Goal: Information Seeking & Learning: Learn about a topic

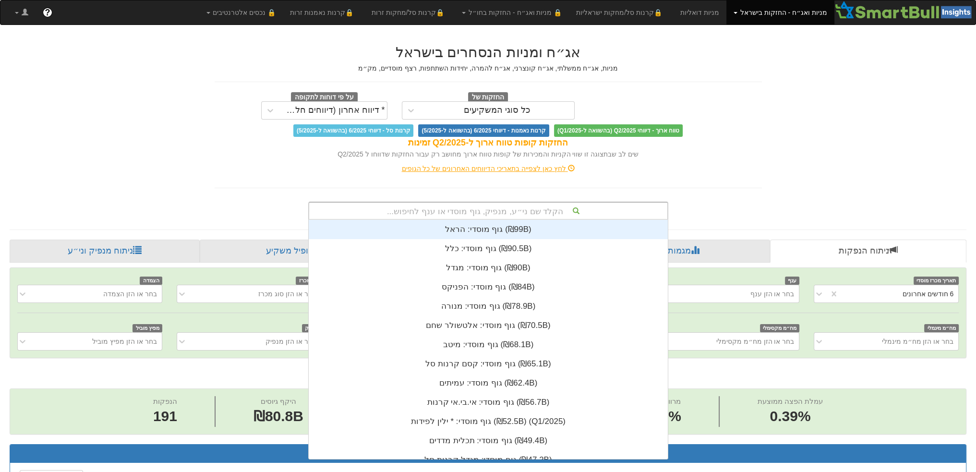
click at [458, 202] on div "הקלד שם ני״ע, מנפיק, גוף מוסדי או ענף לחיפוש..." at bounding box center [488, 211] width 360 height 18
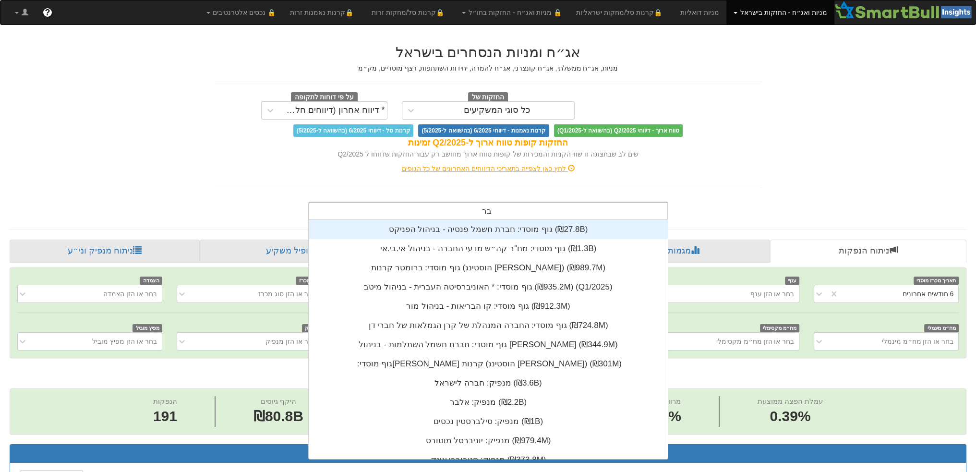
type input "ברנד"
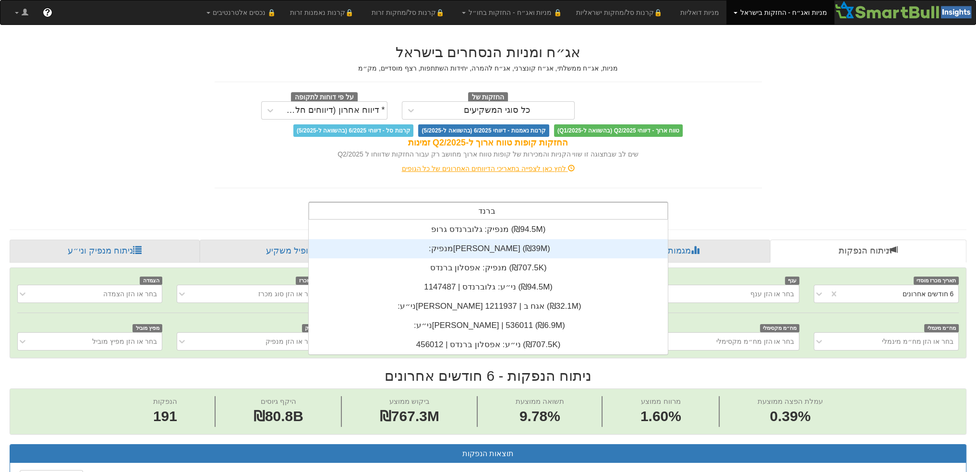
click at [467, 239] on div "מנפיק: ‏[PERSON_NAME] ‎(₪39M)‎" at bounding box center [488, 248] width 359 height 19
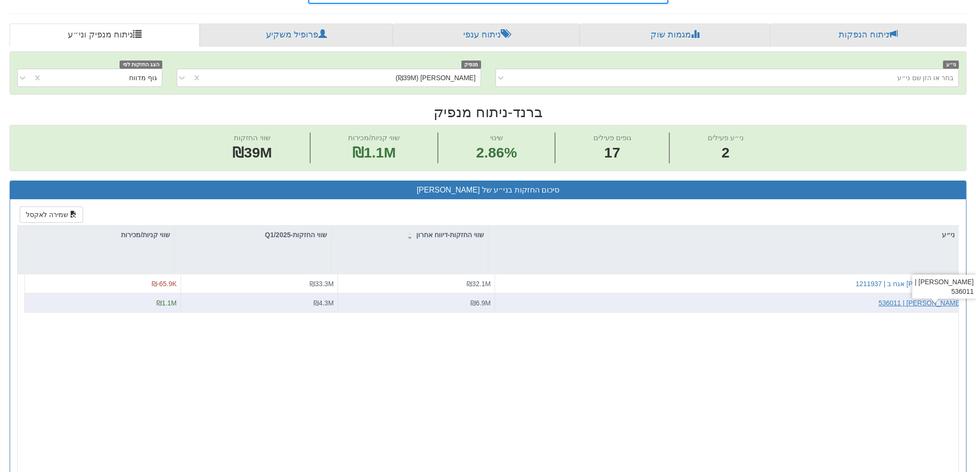
click at [936, 302] on div "[PERSON_NAME] | 536011" at bounding box center [919, 303] width 83 height 10
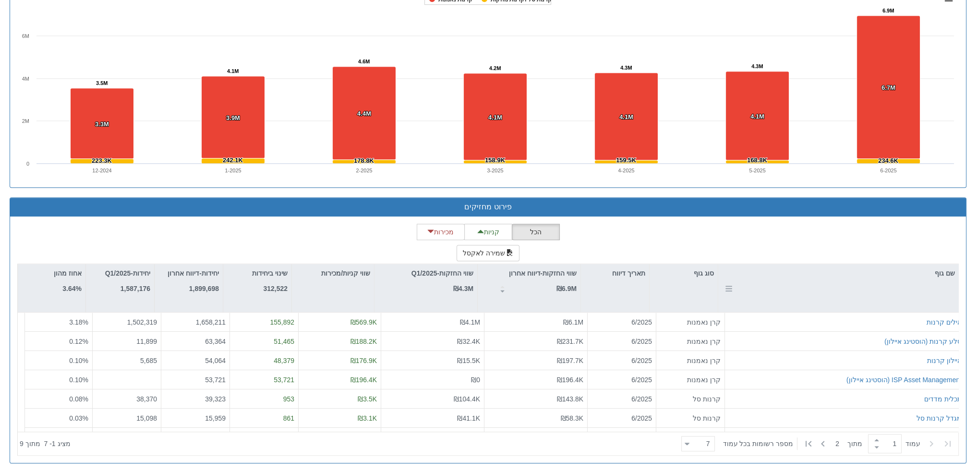
scroll to position [670, 0]
click at [819, 438] on icon at bounding box center [823, 444] width 12 height 12
type input "2"
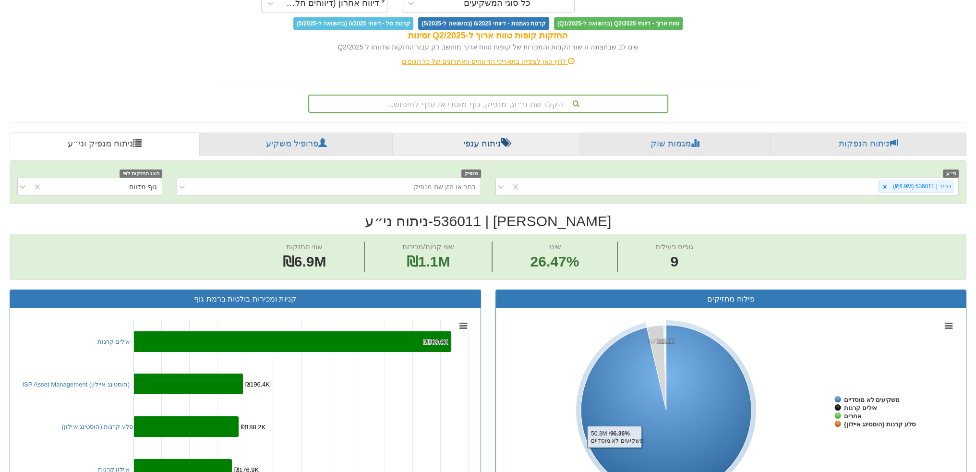
scroll to position [106, 0]
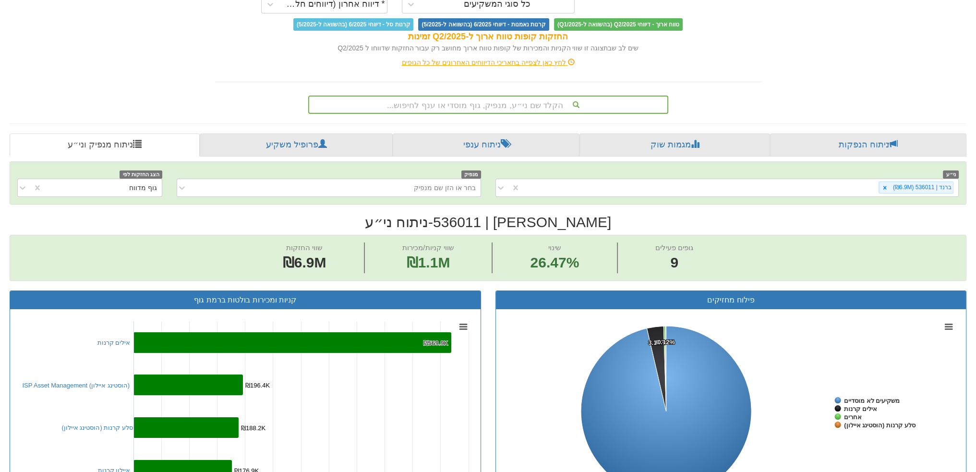
click at [467, 105] on div "הקלד שם ני״ע, מנפיק, גוף מוסדי או ענף לחיפוש..." at bounding box center [488, 104] width 358 height 16
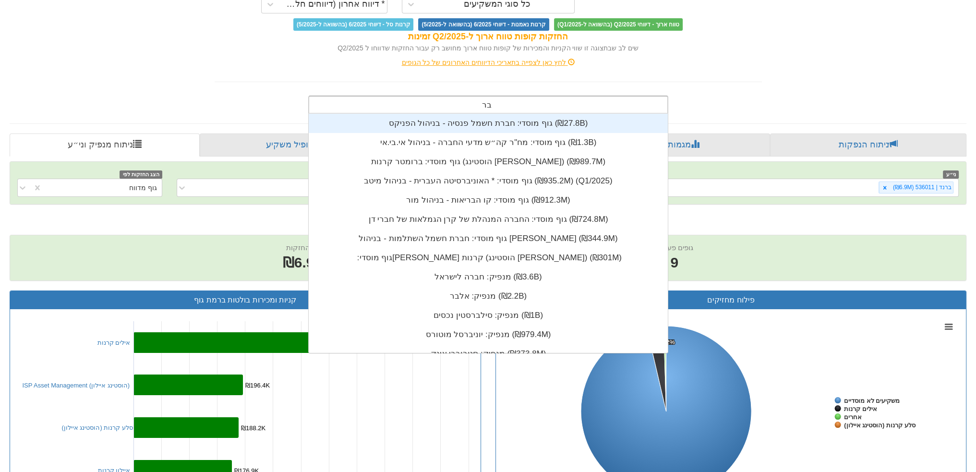
scroll to position [134, 0]
type input "ברנד"
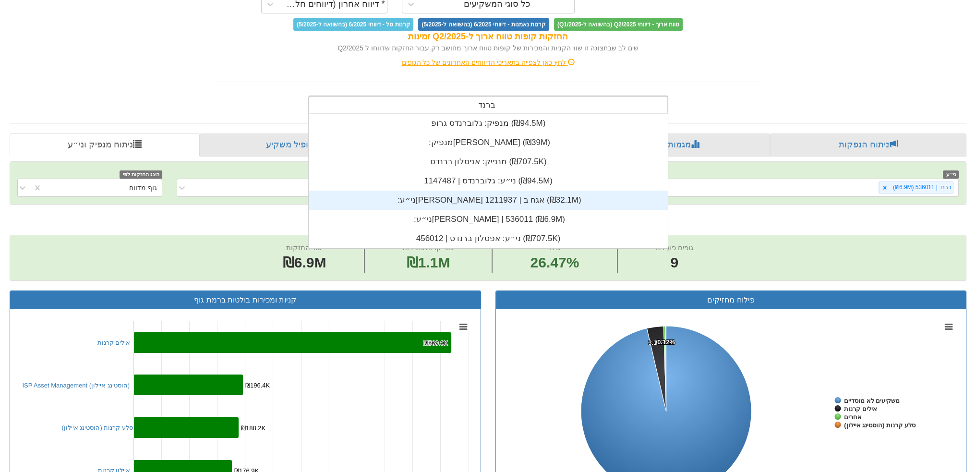
click at [490, 197] on div "ני״ע: ‏[PERSON_NAME] אגח ב | 1211937 ‎(₪32.1M)‎" at bounding box center [488, 200] width 359 height 19
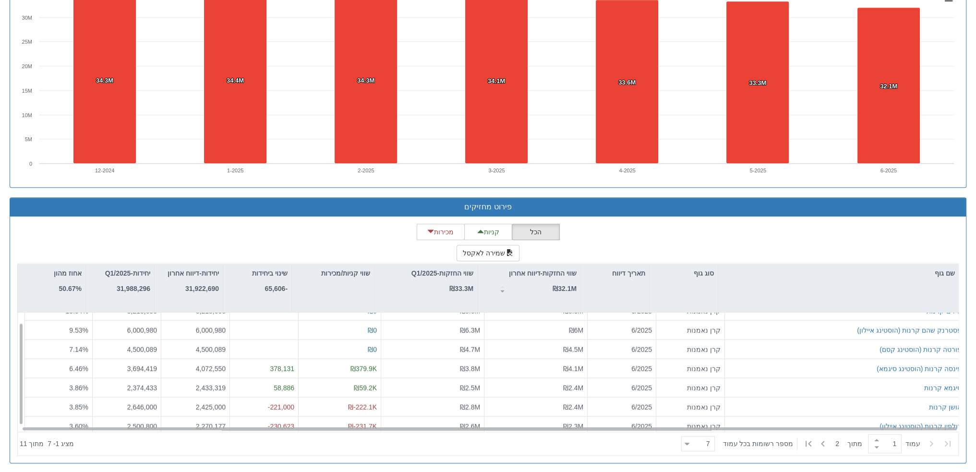
scroll to position [14, 0]
